Goal: Navigation & Orientation: Find specific page/section

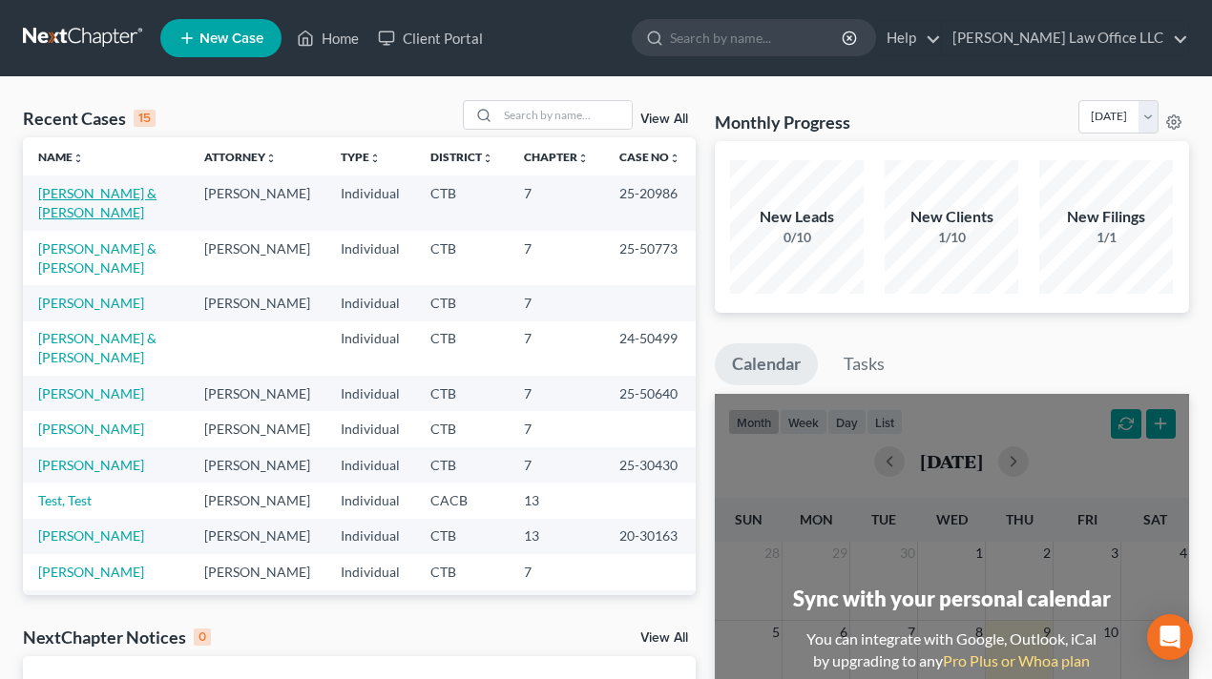
click at [60, 196] on link "[PERSON_NAME] & [PERSON_NAME]" at bounding box center [97, 202] width 118 height 35
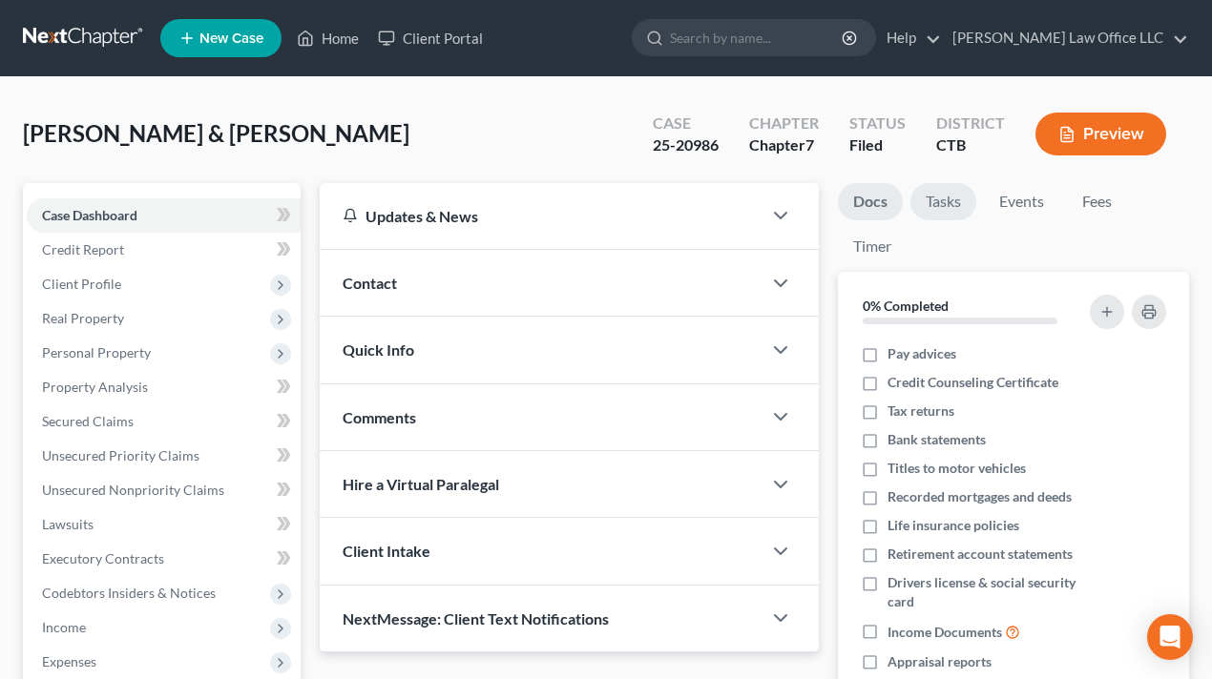
click at [941, 202] on link "Tasks" at bounding box center [943, 201] width 66 height 37
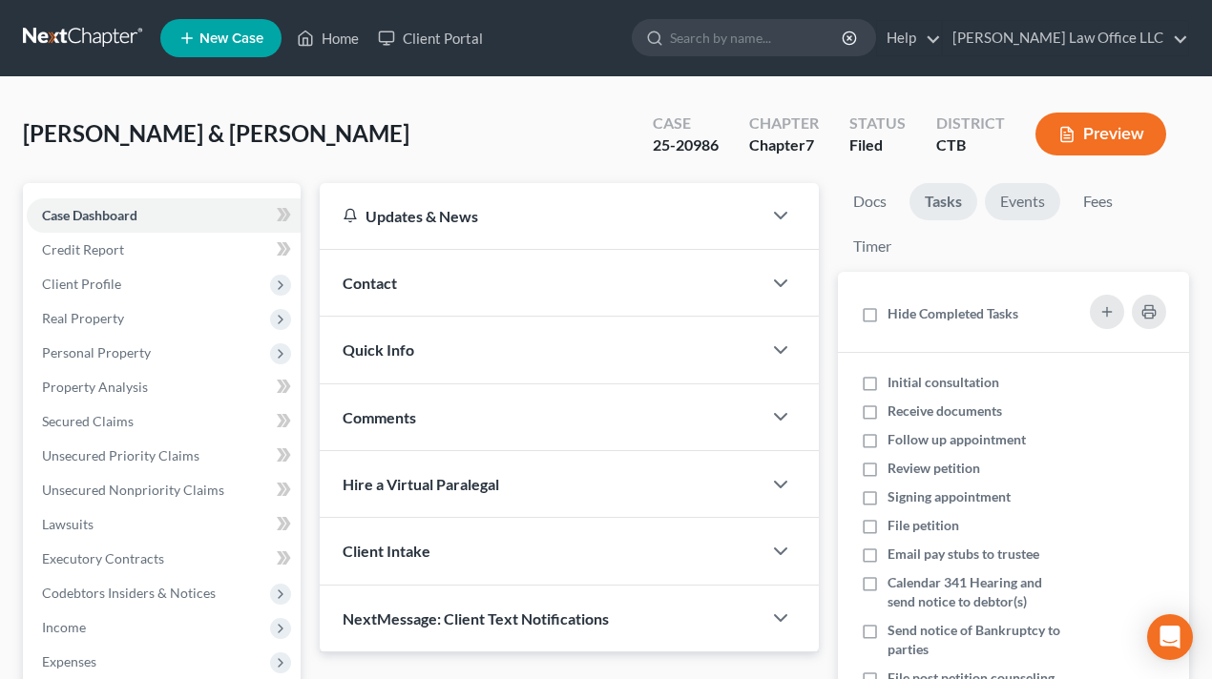
click at [1006, 204] on link "Events" at bounding box center [1022, 201] width 75 height 37
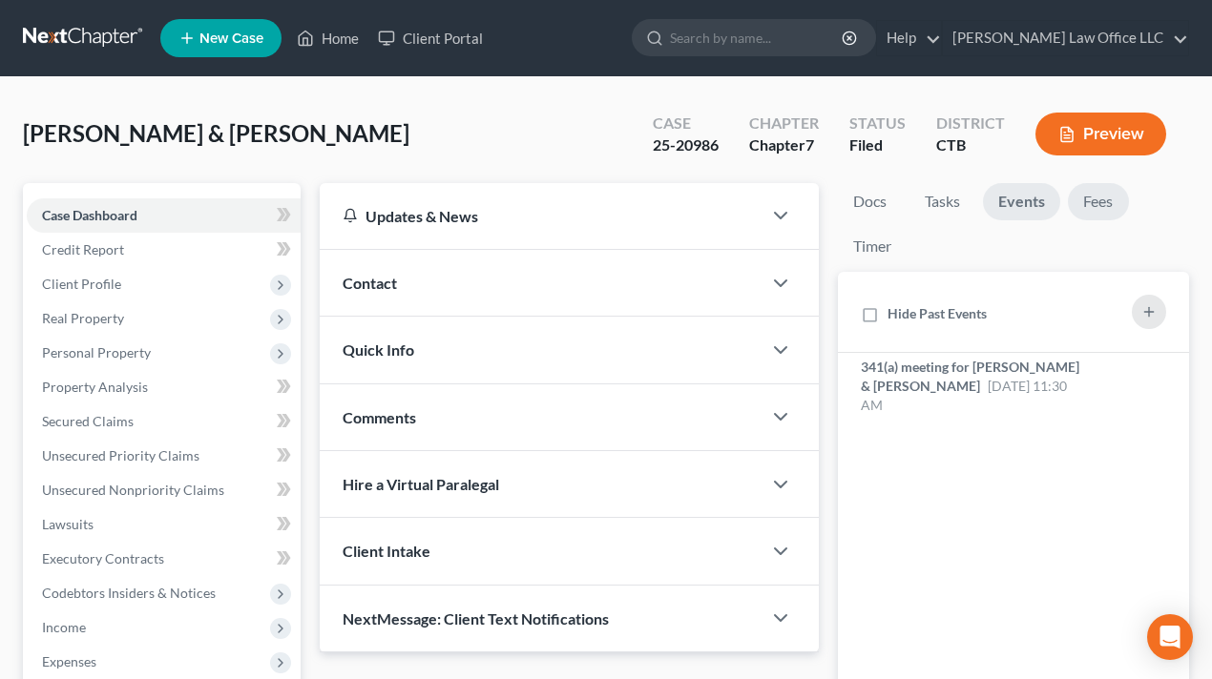
click at [1103, 209] on link "Fees" at bounding box center [1098, 201] width 61 height 37
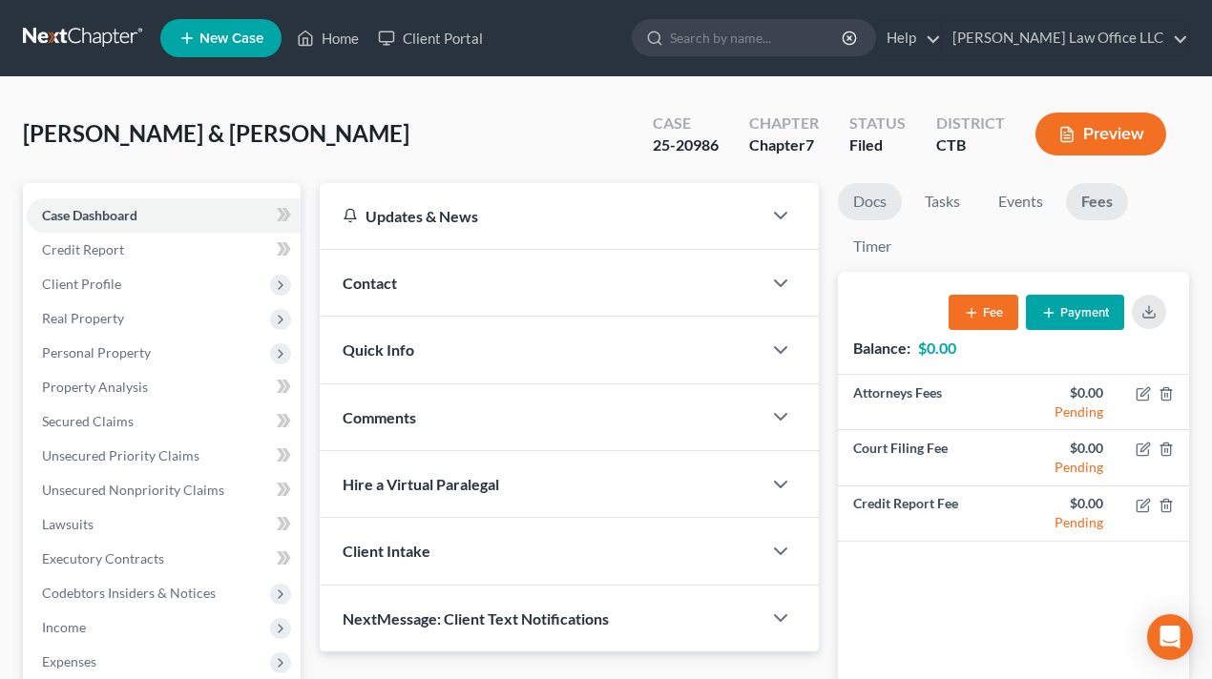
click at [886, 203] on link "Docs" at bounding box center [870, 201] width 64 height 37
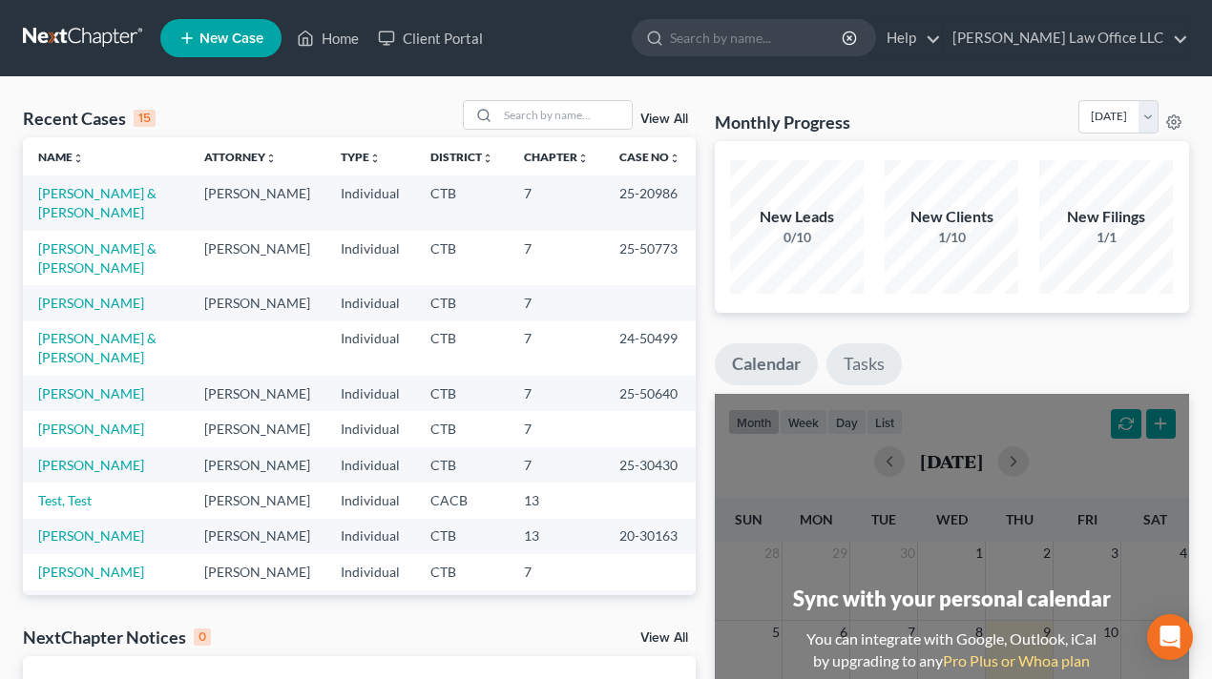
click at [871, 366] on link "Tasks" at bounding box center [863, 364] width 75 height 42
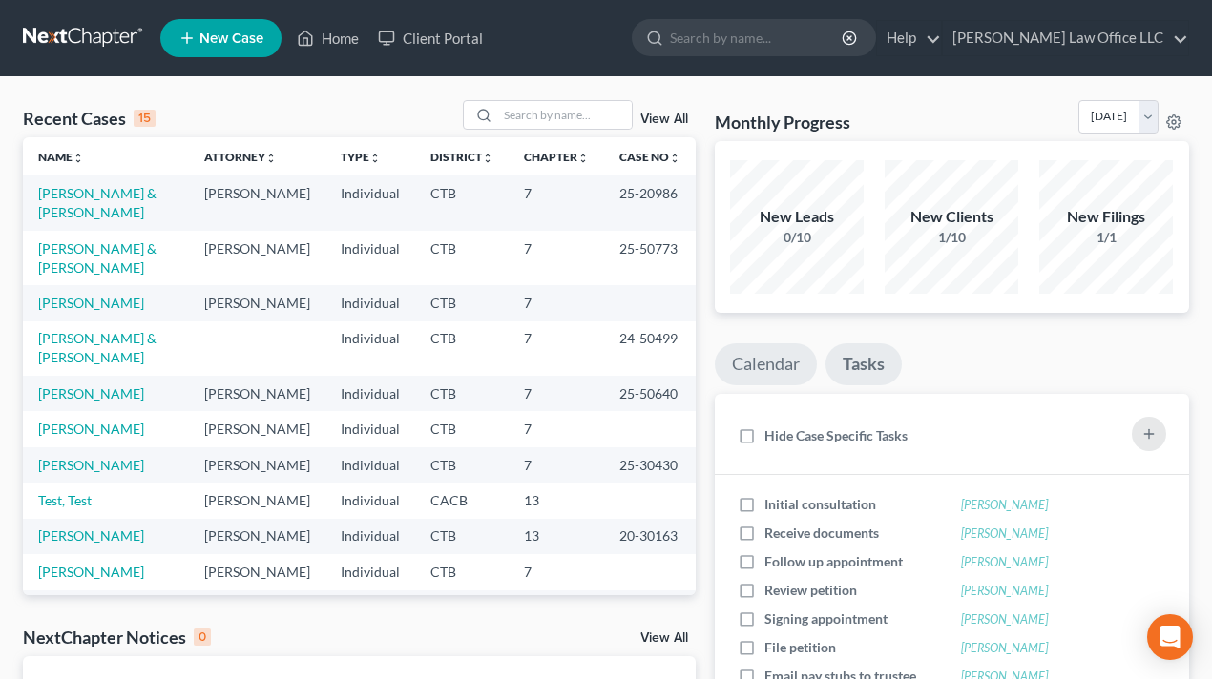
click at [741, 349] on link "Calendar" at bounding box center [766, 364] width 102 height 42
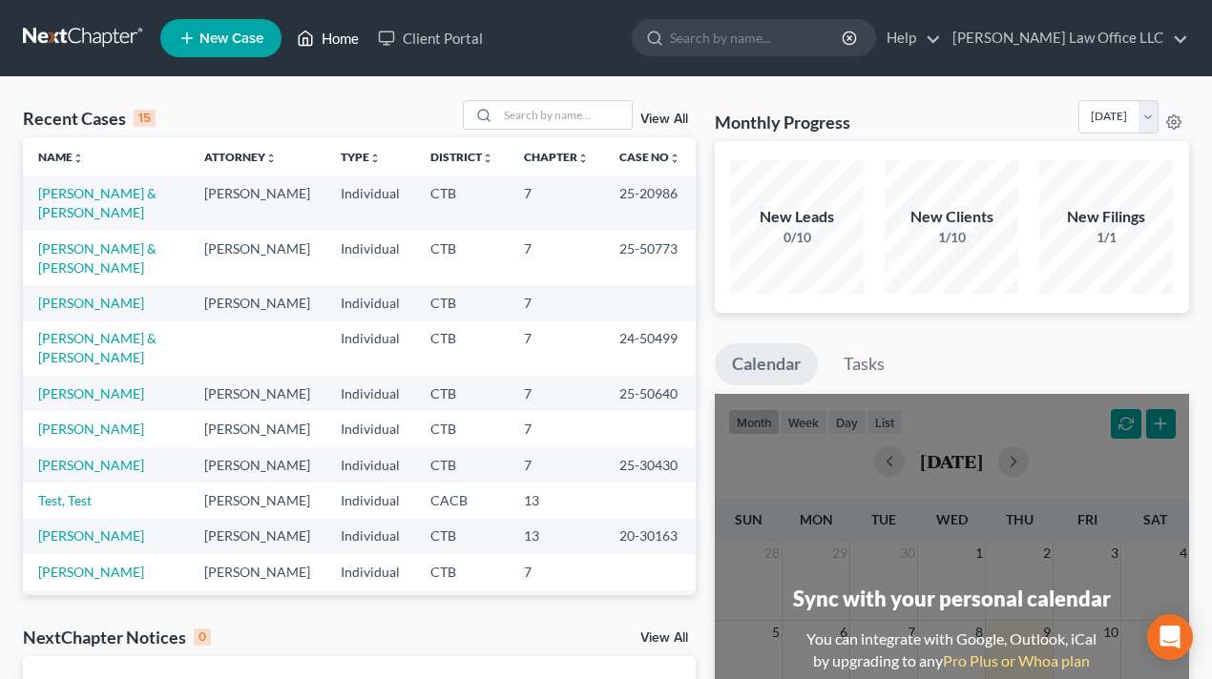
click at [317, 47] on link "Home" at bounding box center [327, 38] width 81 height 34
click at [319, 40] on link "Home" at bounding box center [327, 38] width 81 height 34
click at [52, 193] on link "[PERSON_NAME] & [PERSON_NAME]" at bounding box center [97, 202] width 118 height 35
